Goal: Task Accomplishment & Management: Manage account settings

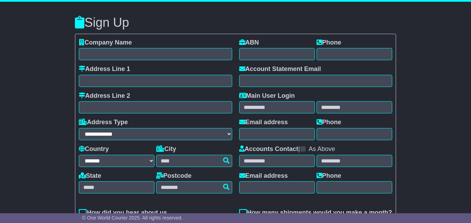
select select "**"
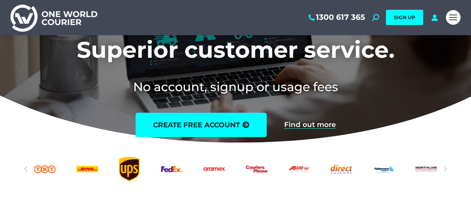
scroll to position [174, 0]
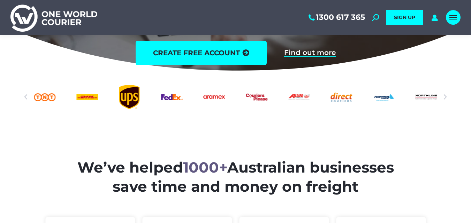
click at [456, 11] on link "Mobile menu icon" at bounding box center [453, 17] width 15 height 15
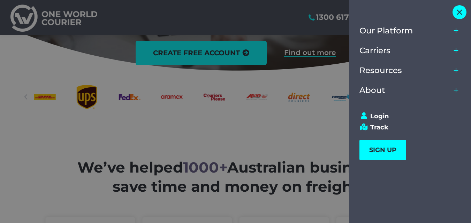
click at [456, 14] on span "Close" at bounding box center [459, 12] width 6 height 6
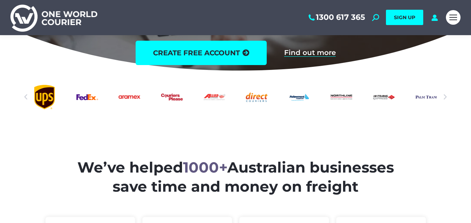
click at [456, 14] on link "Mobile menu icon" at bounding box center [453, 17] width 15 height 15
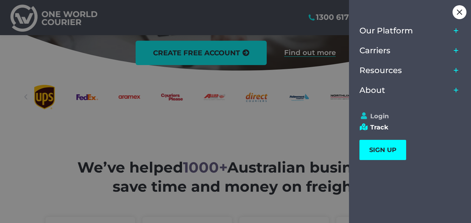
click at [378, 114] on link "Login" at bounding box center [406, 117] width 95 height 8
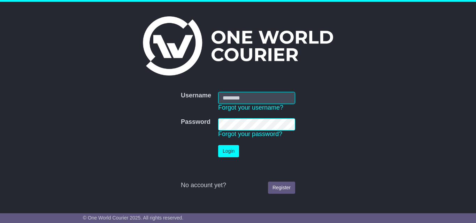
click at [236, 99] on input "Username" at bounding box center [256, 98] width 77 height 12
